Goal: Task Accomplishment & Management: Use online tool/utility

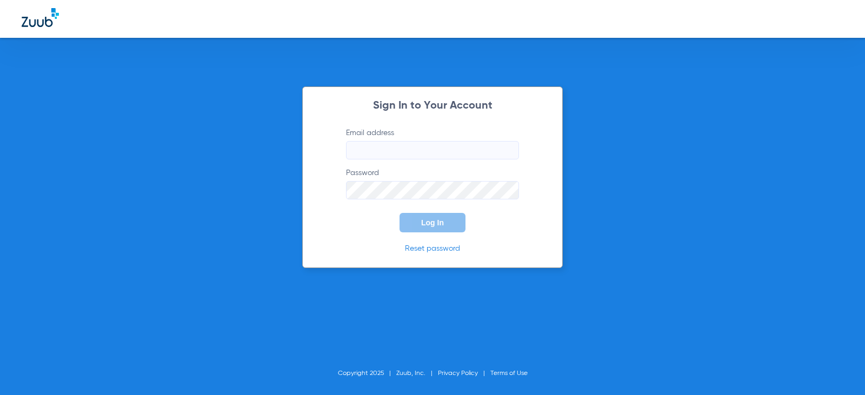
click at [395, 138] on label "Email address" at bounding box center [432, 144] width 173 height 32
click at [395, 141] on input "Email address" at bounding box center [432, 150] width 173 height 18
click at [393, 150] on input "Email address" at bounding box center [432, 150] width 173 height 18
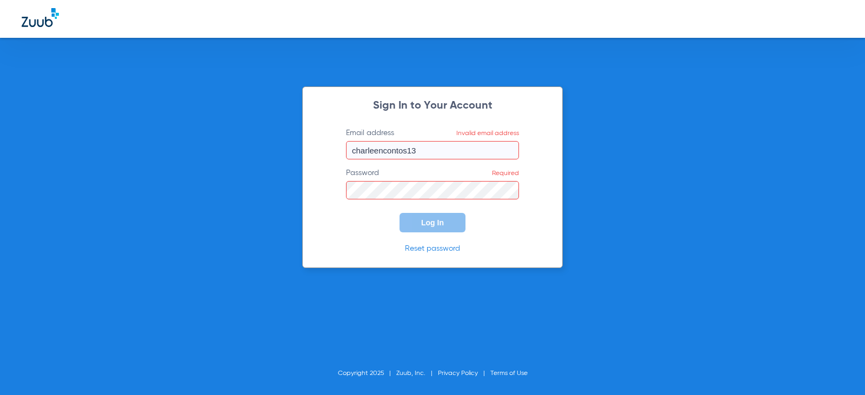
click at [418, 149] on input "charleencontos13" at bounding box center [432, 150] width 173 height 18
type input "[EMAIL_ADDRESS][DOMAIN_NAME]"
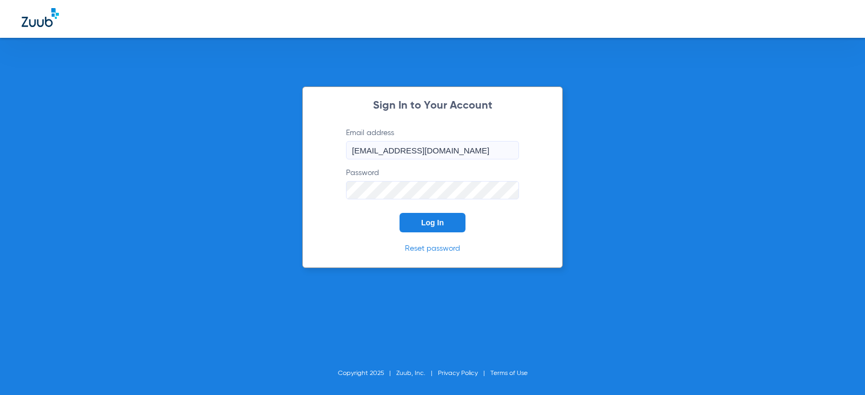
click at [400, 213] on button "Log In" at bounding box center [433, 222] width 66 height 19
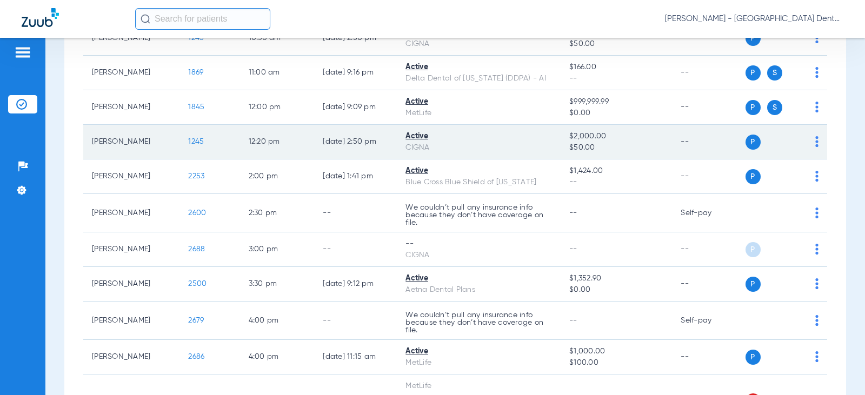
scroll to position [216, 0]
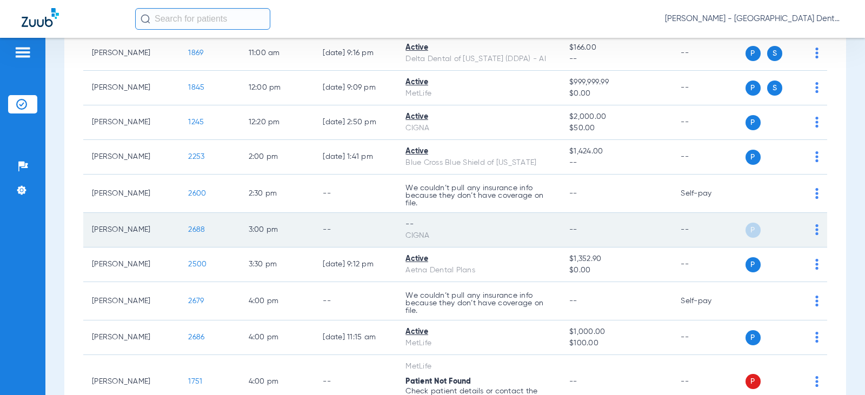
click at [815, 227] on img at bounding box center [816, 229] width 3 height 11
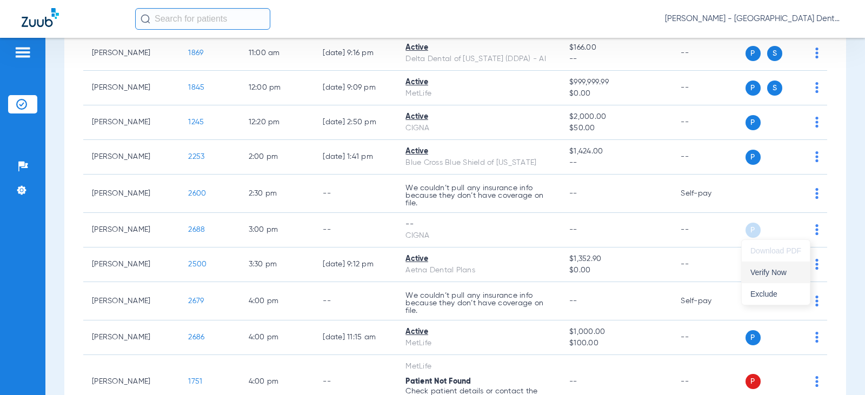
click at [772, 273] on span "Verify Now" at bounding box center [775, 273] width 51 height 8
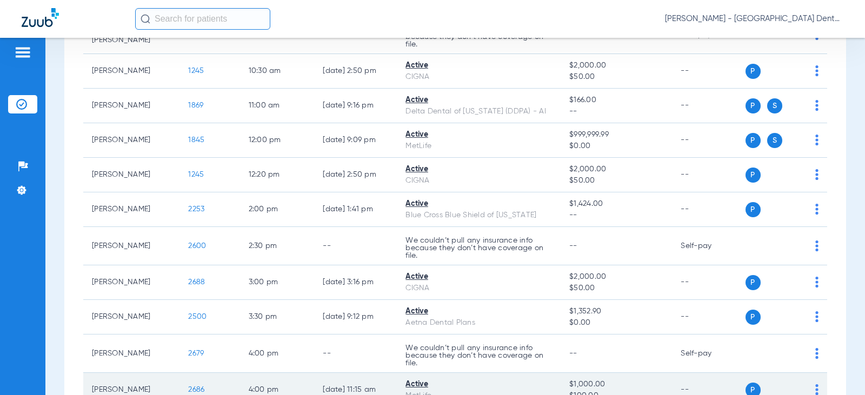
scroll to position [162, 0]
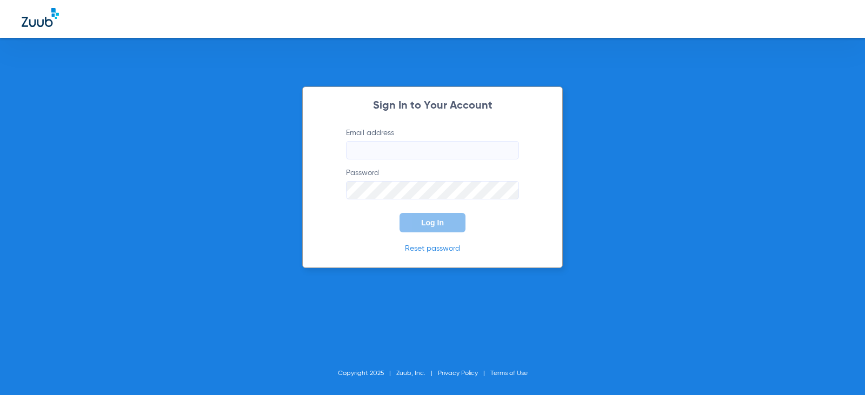
click at [400, 148] on input "Email address" at bounding box center [432, 150] width 173 height 18
click at [420, 150] on input "charleencontos13" at bounding box center [432, 150] width 173 height 18
type input "[EMAIL_ADDRESS][DOMAIN_NAME]"
click at [400, 213] on button "Log In" at bounding box center [433, 222] width 66 height 19
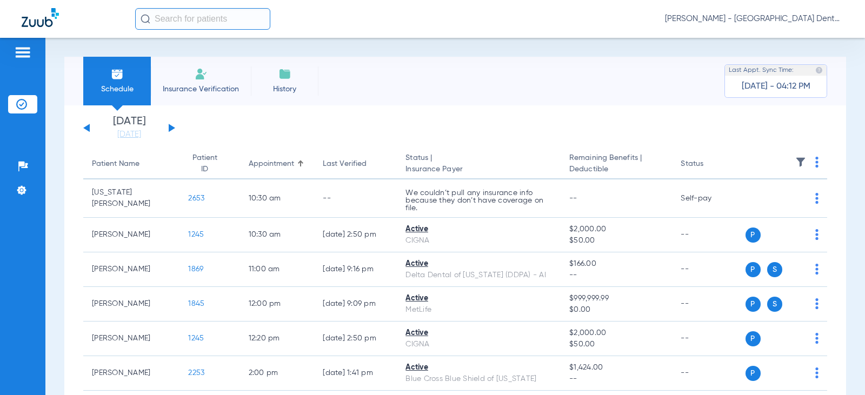
click at [171, 128] on button at bounding box center [172, 128] width 6 height 8
